Goal: Task Accomplishment & Management: Manage account settings

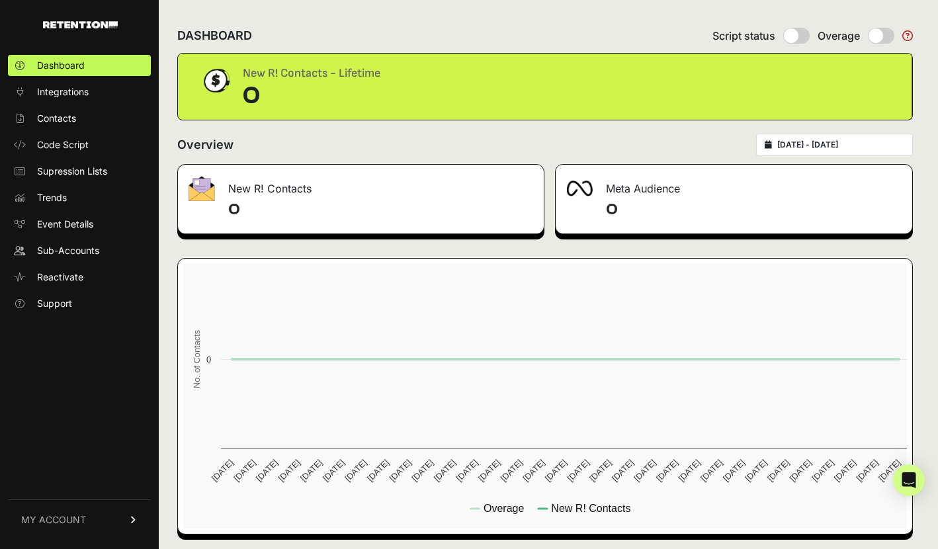
click at [68, 515] on span "MY ACCOUNT" at bounding box center [53, 519] width 65 height 13
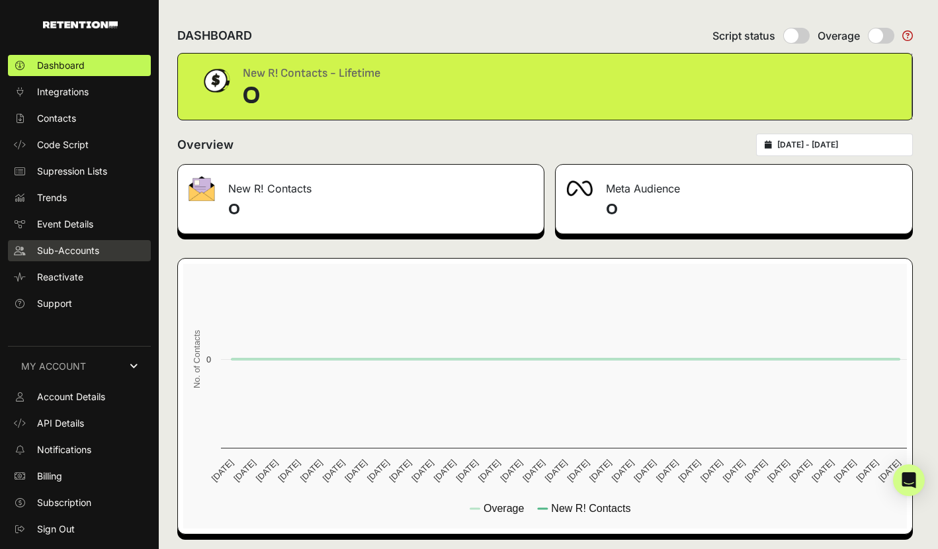
click at [85, 252] on span "Sub-Accounts" at bounding box center [68, 250] width 62 height 13
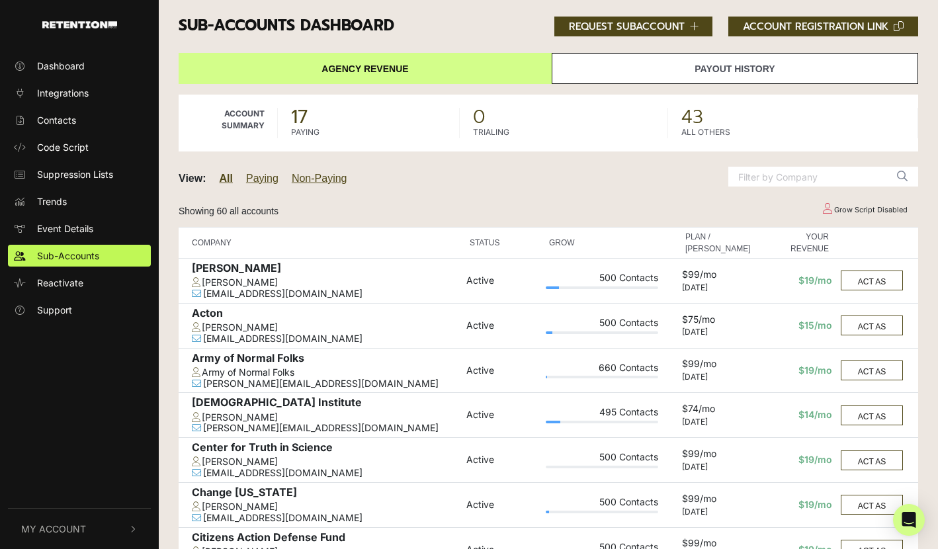
drag, startPoint x: 508, startPoint y: 189, endPoint x: 521, endPoint y: 182, distance: 15.1
click at [511, 187] on div "View: All Paying Non-Paying" at bounding box center [390, 179] width 443 height 37
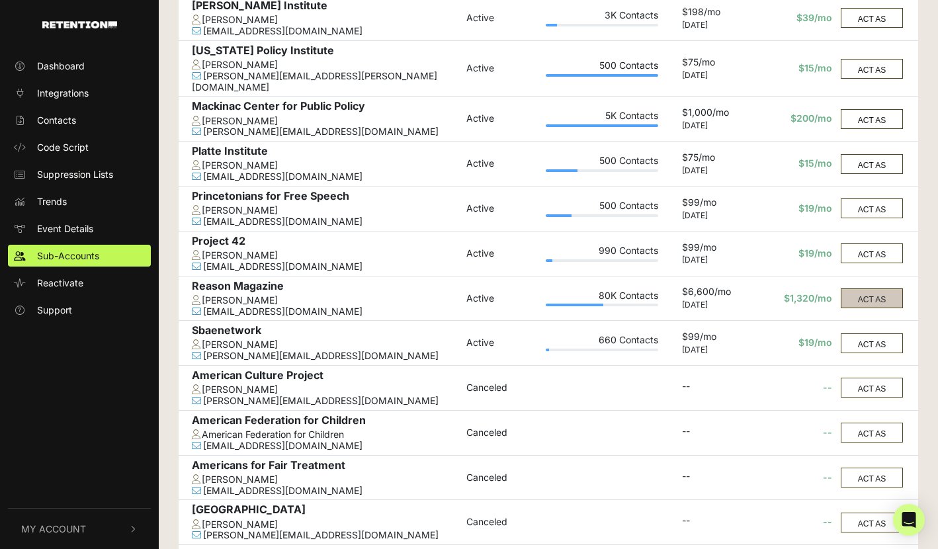
click at [879, 292] on button "ACT AS" at bounding box center [872, 298] width 62 height 20
